Goal: Task Accomplishment & Management: Manage account settings

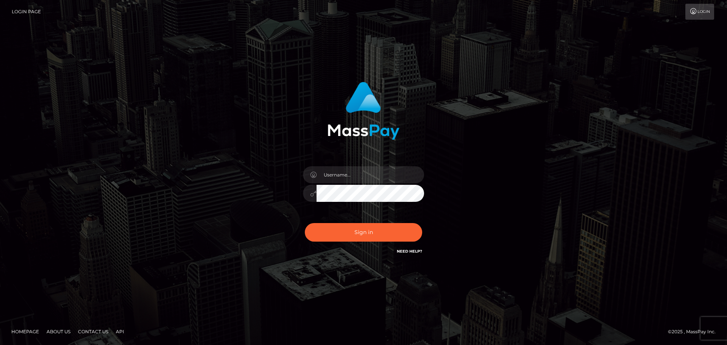
drag, startPoint x: 362, startPoint y: 165, endPoint x: 359, endPoint y: 171, distance: 7.1
click at [362, 165] on div at bounding box center [363, 189] width 132 height 58
type input "edelinjaime@hotmail.com"
click at [394, 221] on div "Sign in Need Help?" at bounding box center [363, 235] width 132 height 34
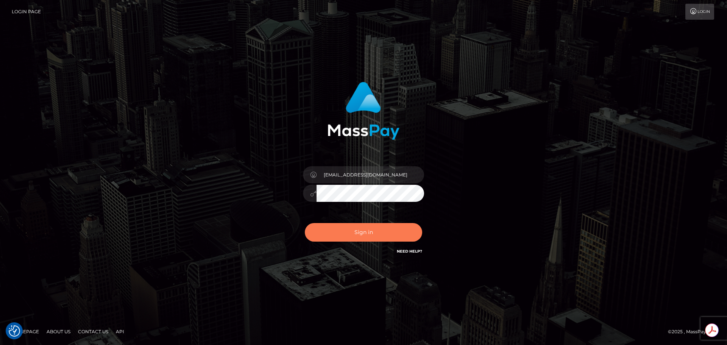
click at [394, 226] on button "Sign in" at bounding box center [363, 232] width 117 height 19
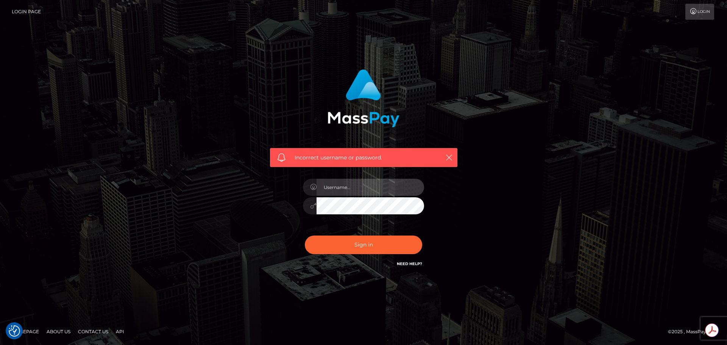
click at [363, 184] on input "text" at bounding box center [370, 187] width 108 height 17
type input "edelinjaime@hotmail.com"
click at [305, 235] on button "Sign in" at bounding box center [363, 244] width 117 height 19
click at [377, 193] on input "text" at bounding box center [370, 187] width 108 height 17
type input "edelinjaime@hotmail.com"
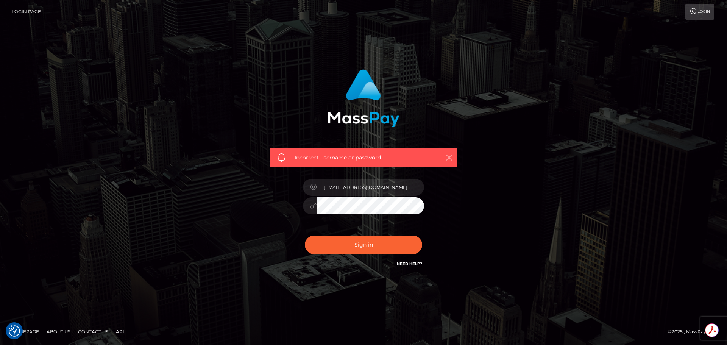
click at [305, 235] on button "Sign in" at bounding box center [363, 244] width 117 height 19
click at [365, 184] on input "text" at bounding box center [370, 187] width 108 height 17
type input "jaimedellin"
click at [305, 235] on button "Sign in" at bounding box center [363, 244] width 117 height 19
